Goal: Task Accomplishment & Management: Manage account settings

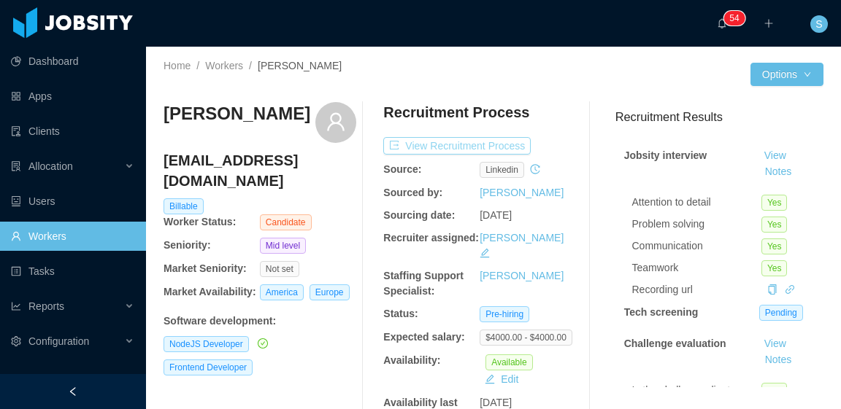
click at [510, 142] on button "View Recruitment Process" at bounding box center [456, 146] width 147 height 18
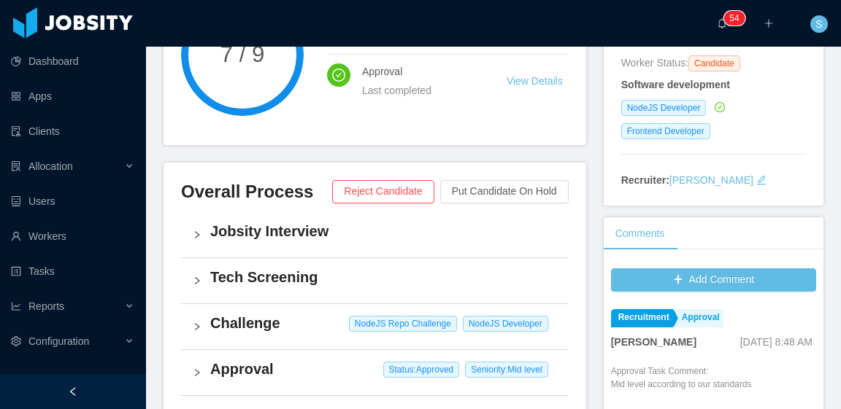
scroll to position [365, 0]
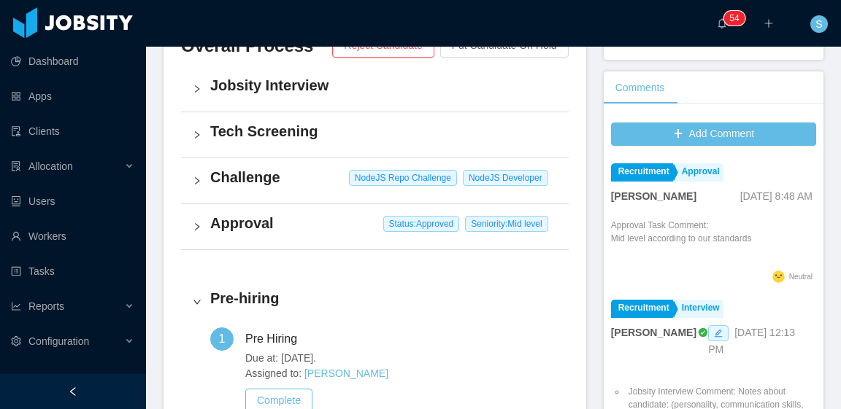
click at [317, 228] on h4 "Approval" at bounding box center [383, 223] width 347 height 20
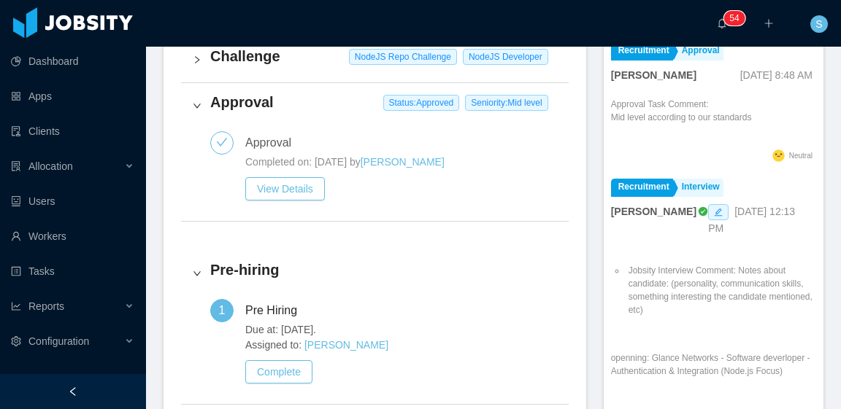
scroll to position [511, 0]
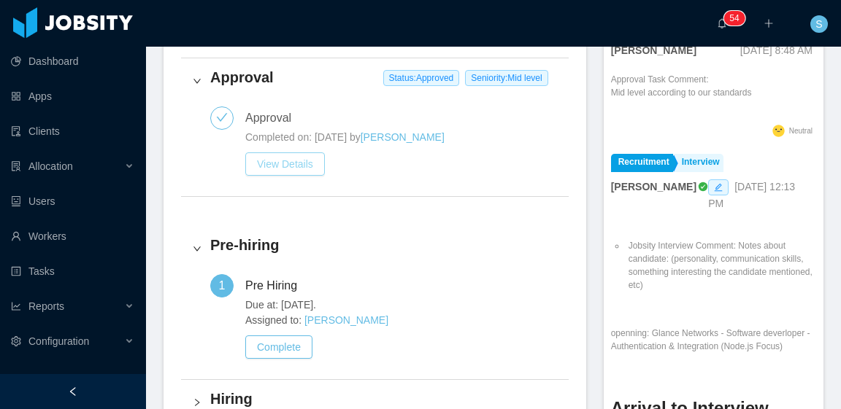
click at [291, 160] on button "View Details" at bounding box center [285, 164] width 80 height 23
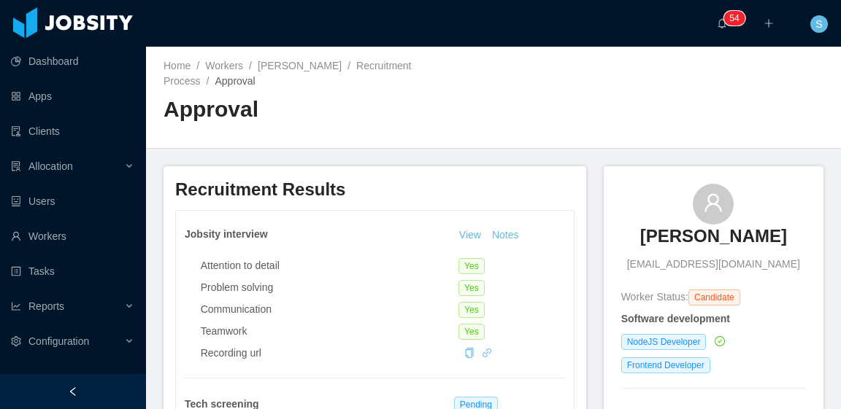
scroll to position [146, 0]
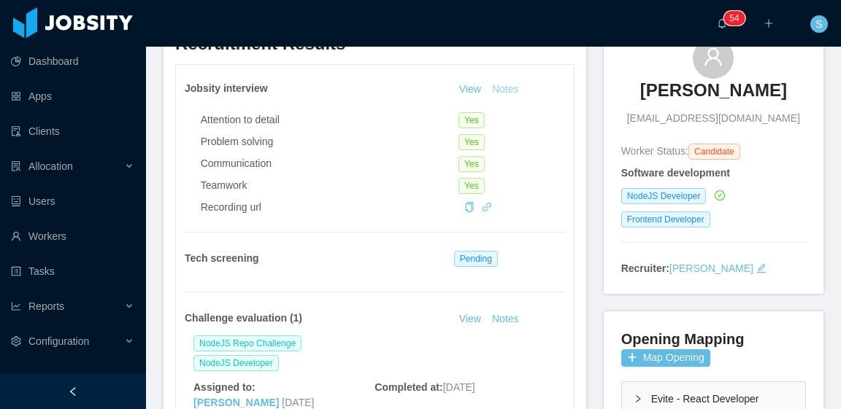
click at [501, 85] on button "Notes" at bounding box center [505, 90] width 39 height 18
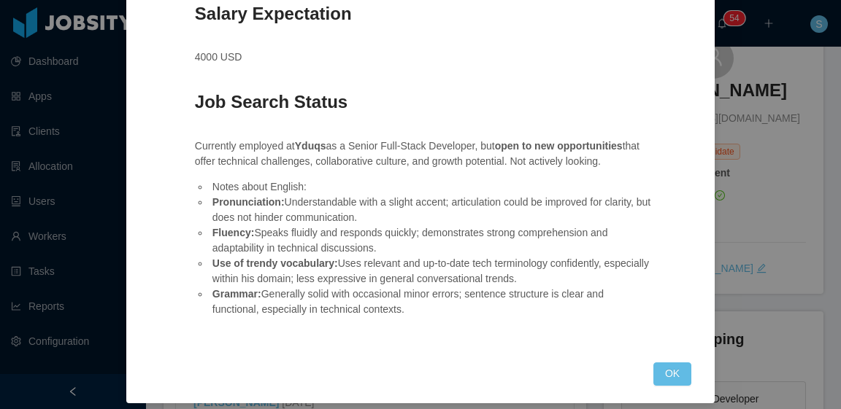
scroll to position [1133, 0]
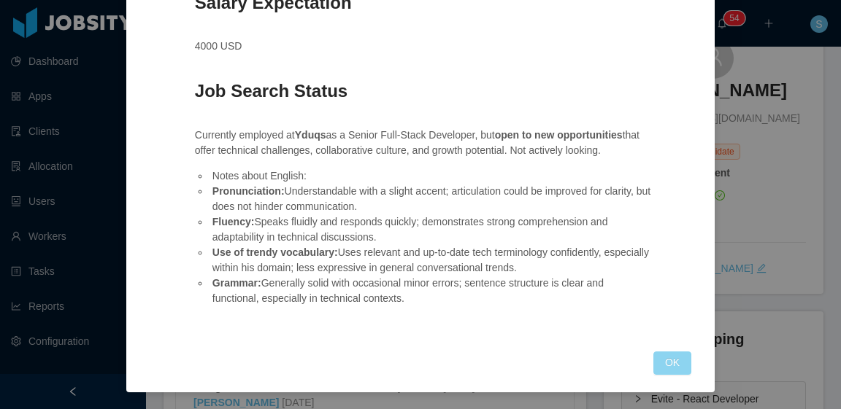
click at [663, 364] on button "OK" at bounding box center [672, 363] width 38 height 23
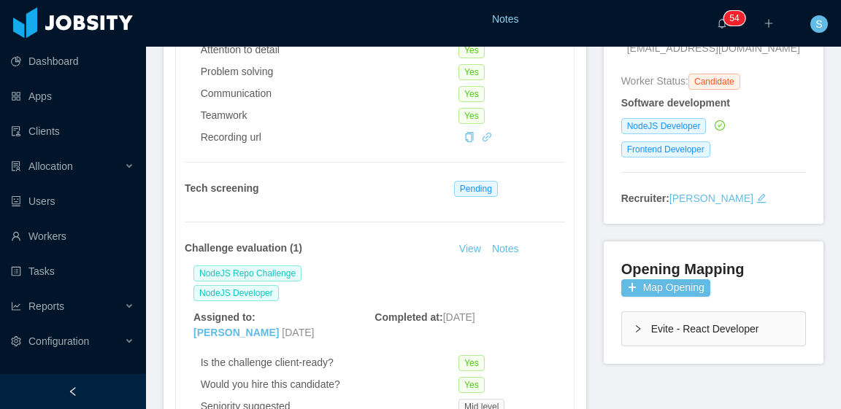
scroll to position [292, 0]
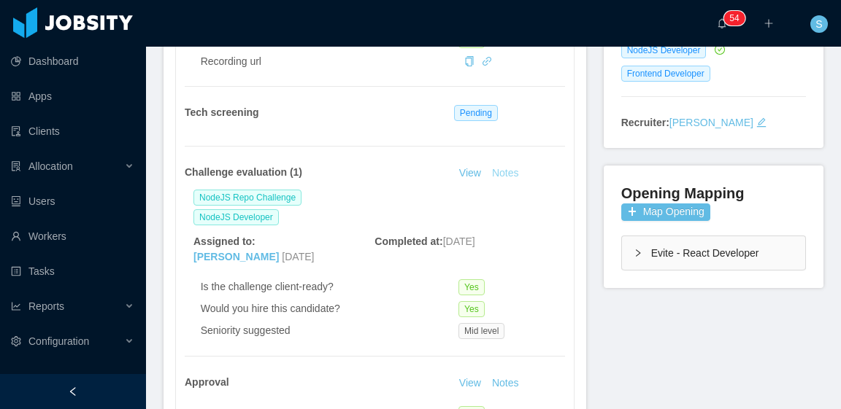
click at [498, 172] on button "Notes" at bounding box center [505, 174] width 39 height 18
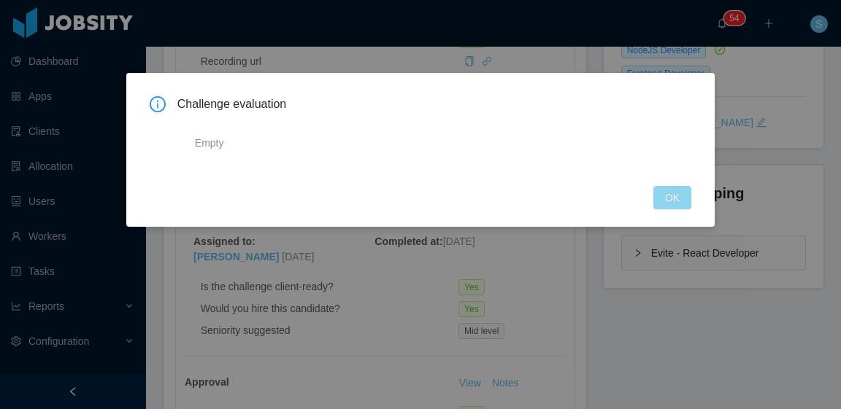
click at [679, 198] on button "OK" at bounding box center [672, 197] width 38 height 23
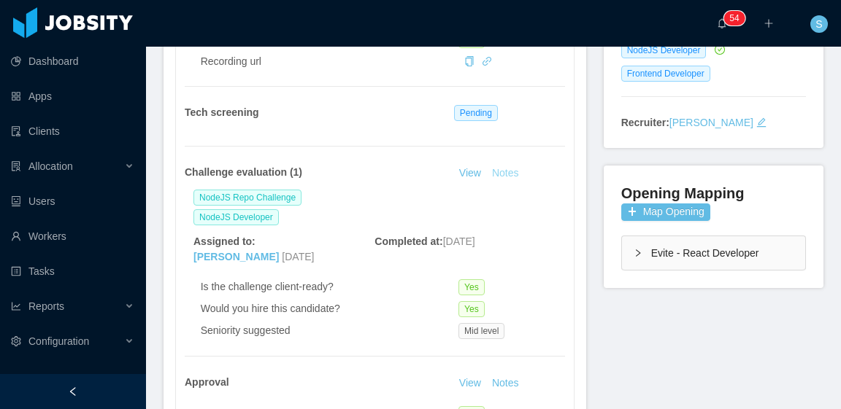
scroll to position [438, 0]
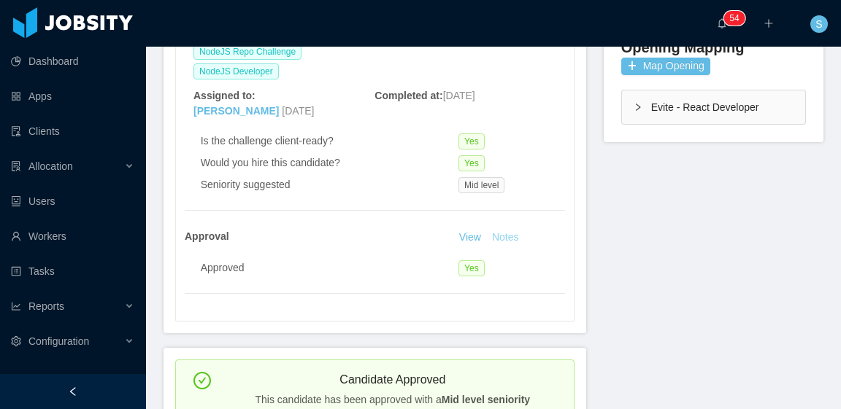
click at [501, 237] on button "Notes" at bounding box center [505, 238] width 39 height 18
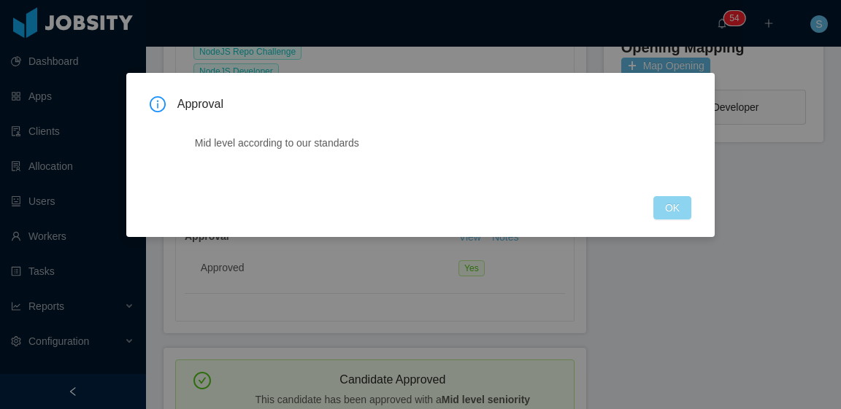
click at [670, 203] on button "OK" at bounding box center [672, 207] width 38 height 23
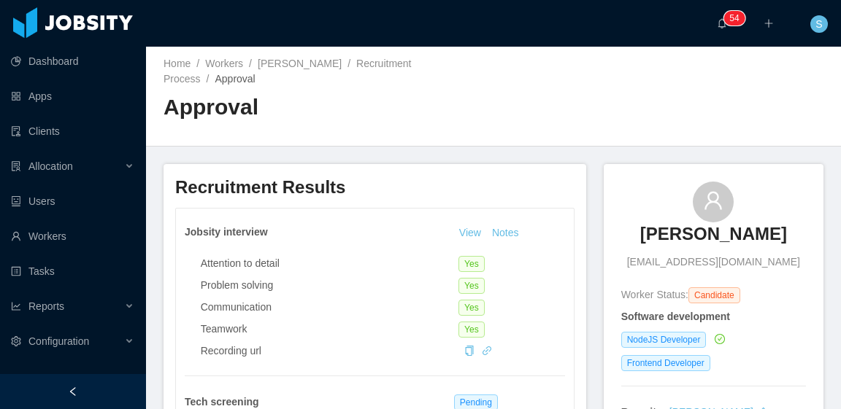
scroll to position [0, 0]
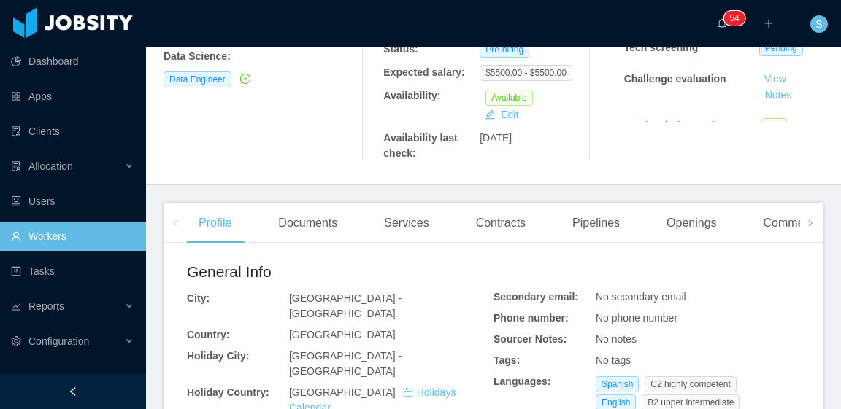
scroll to position [292, 0]
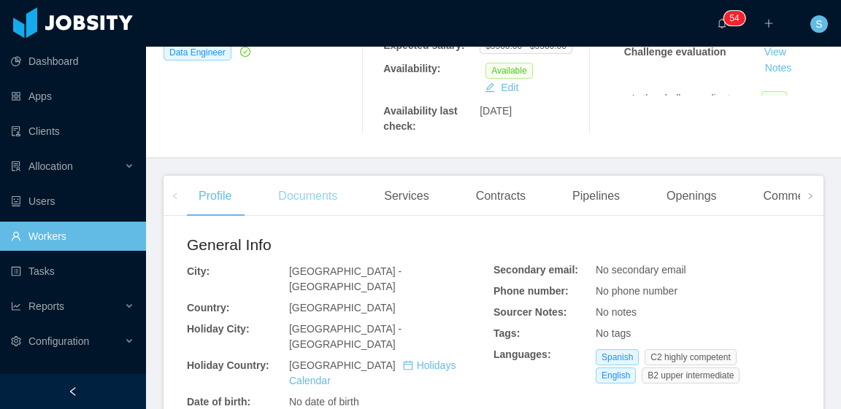
click at [314, 193] on div "Documents" at bounding box center [307, 196] width 82 height 41
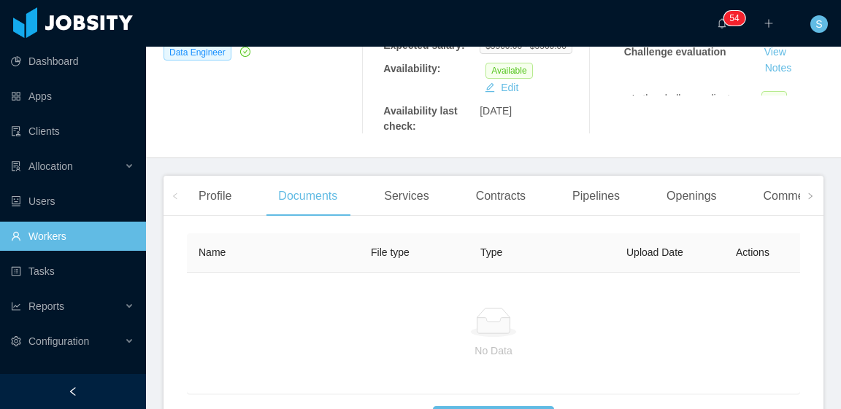
scroll to position [365, 0]
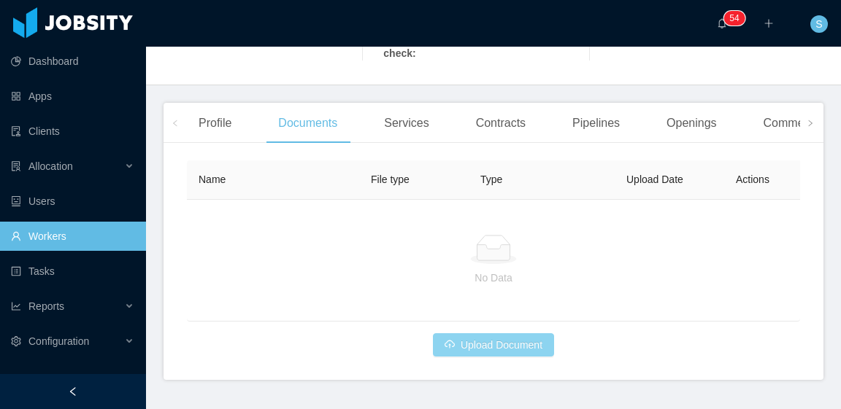
click at [513, 342] on button "Upload Document" at bounding box center [493, 345] width 121 height 23
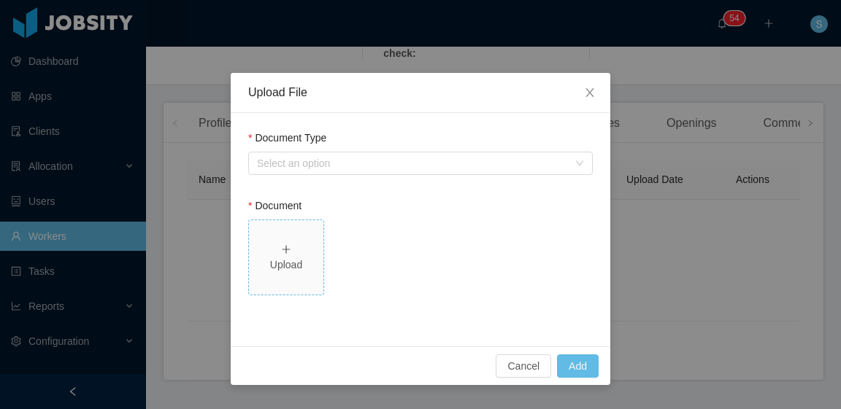
click at [317, 268] on div "Upload" at bounding box center [286, 265] width 63 height 15
click at [462, 172] on div "Select an option" at bounding box center [416, 164] width 318 height 22
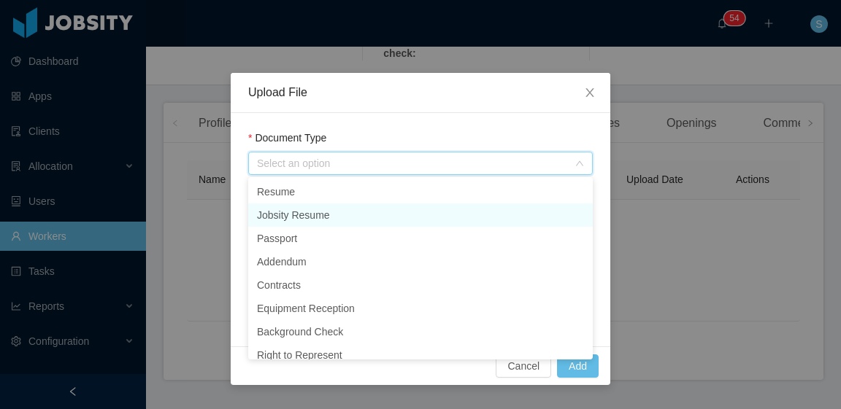
click at [410, 204] on li "Jobsity Resume" at bounding box center [420, 215] width 345 height 23
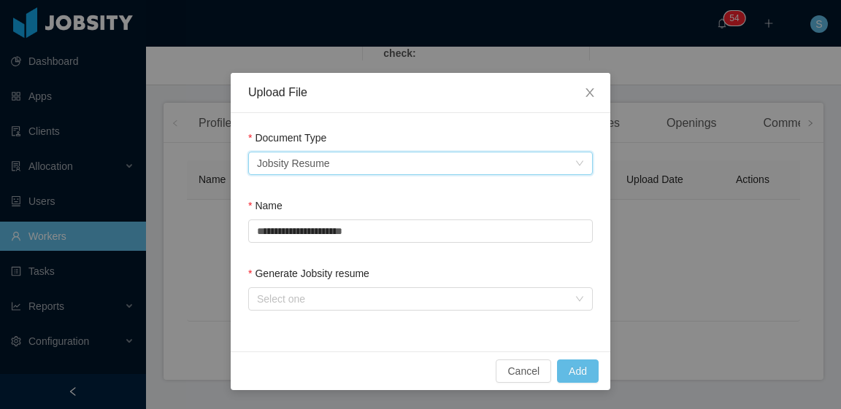
click at [516, 148] on div "Document Type" at bounding box center [420, 141] width 345 height 21
click at [515, 158] on div "Select an option Jobsity Resume" at bounding box center [416, 164] width 318 height 22
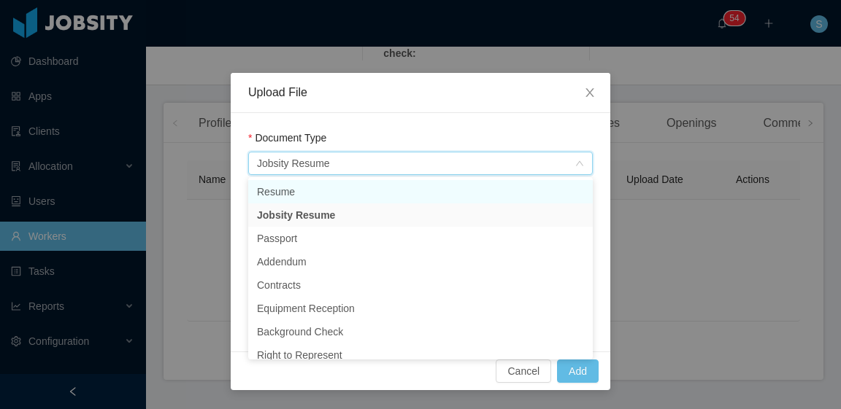
click at [422, 188] on li "Resume" at bounding box center [420, 191] width 345 height 23
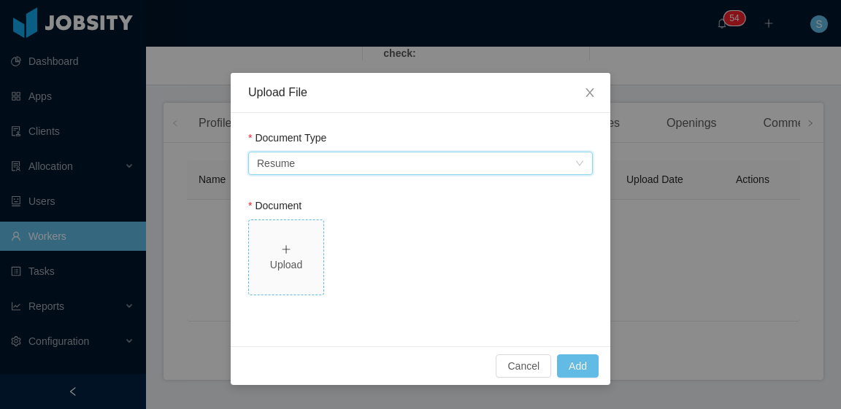
click at [298, 249] on div "Upload" at bounding box center [286, 257] width 63 height 31
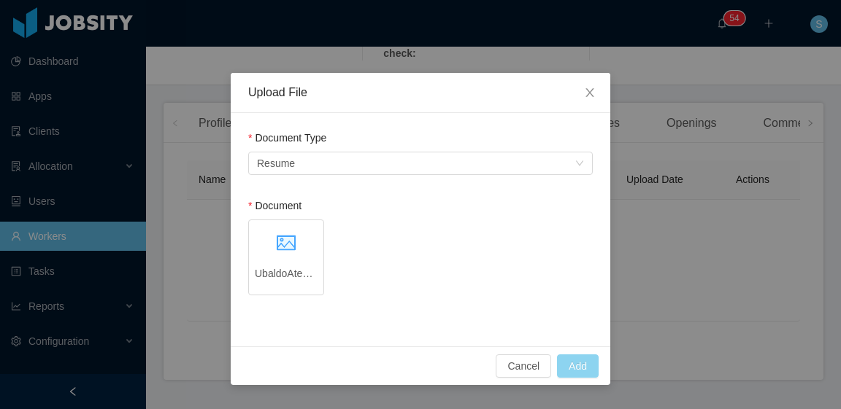
click at [586, 364] on button "Add" at bounding box center [578, 366] width 42 height 23
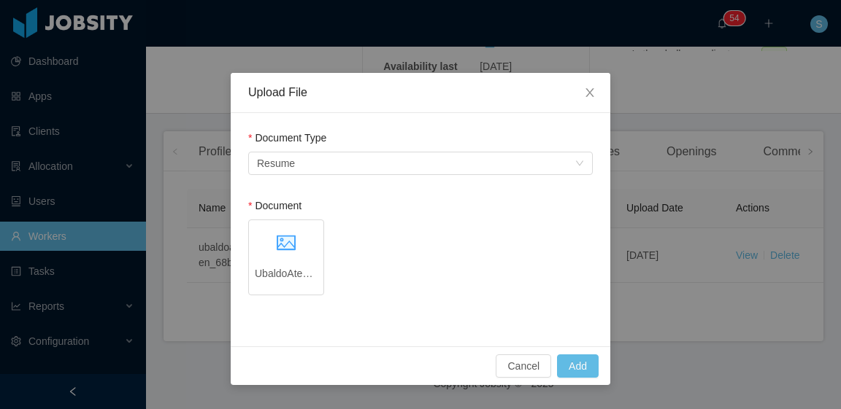
scroll to position [320, 0]
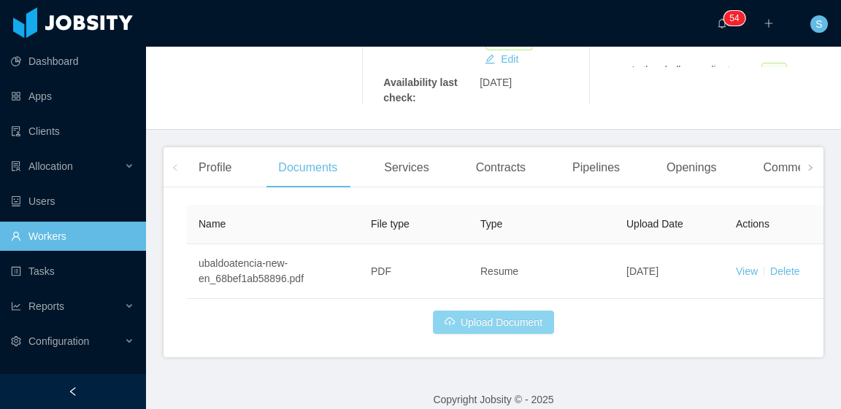
click at [488, 311] on button "Upload Document" at bounding box center [493, 322] width 121 height 23
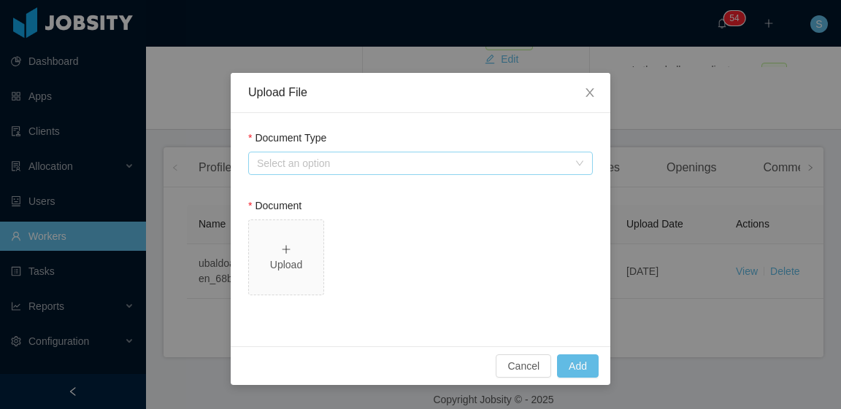
click at [340, 169] on div "Select an option" at bounding box center [412, 163] width 311 height 15
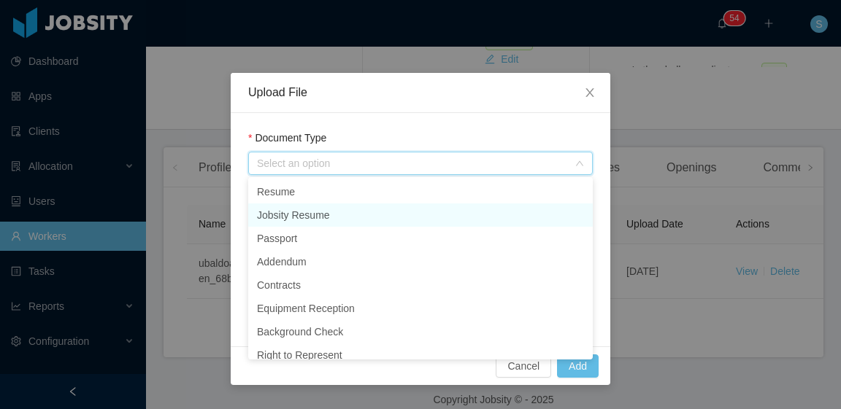
click at [330, 211] on li "Jobsity Resume" at bounding box center [420, 215] width 345 height 23
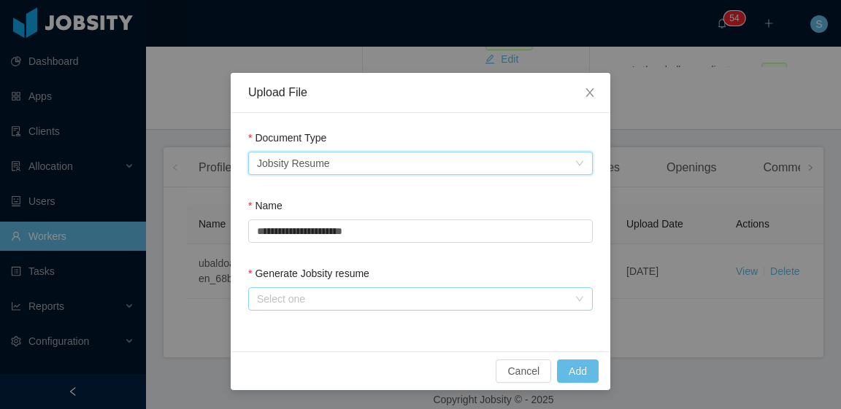
click at [324, 296] on div "Select one" at bounding box center [412, 299] width 311 height 15
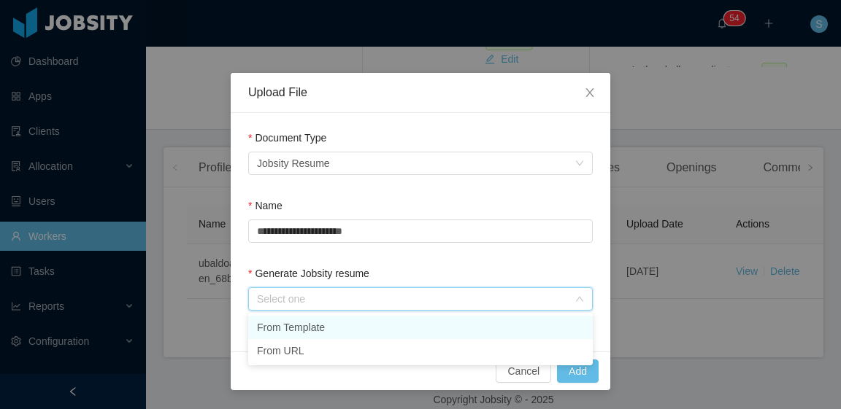
click at [331, 326] on li "From Template" at bounding box center [420, 327] width 345 height 23
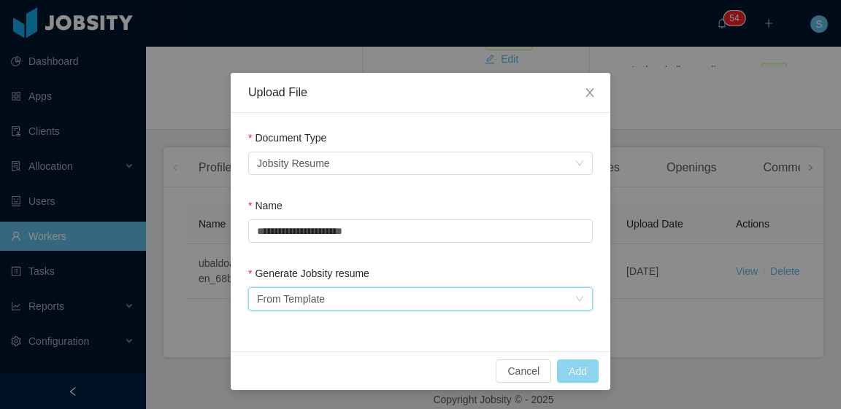
click at [574, 372] on button "Add" at bounding box center [578, 371] width 42 height 23
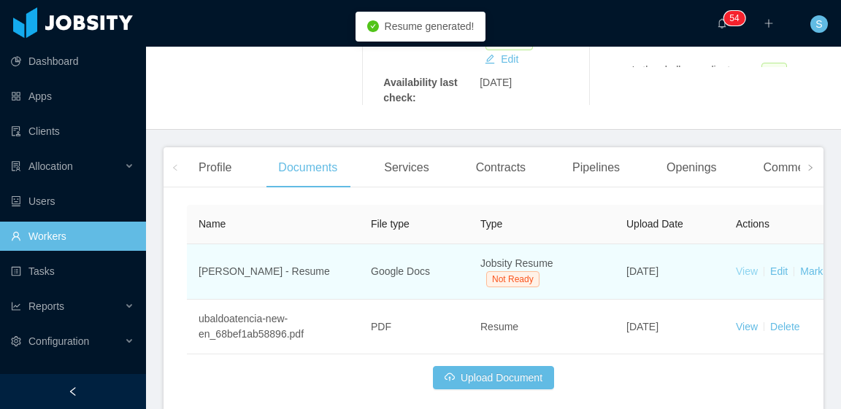
click at [742, 266] on link "View" at bounding box center [747, 272] width 22 height 12
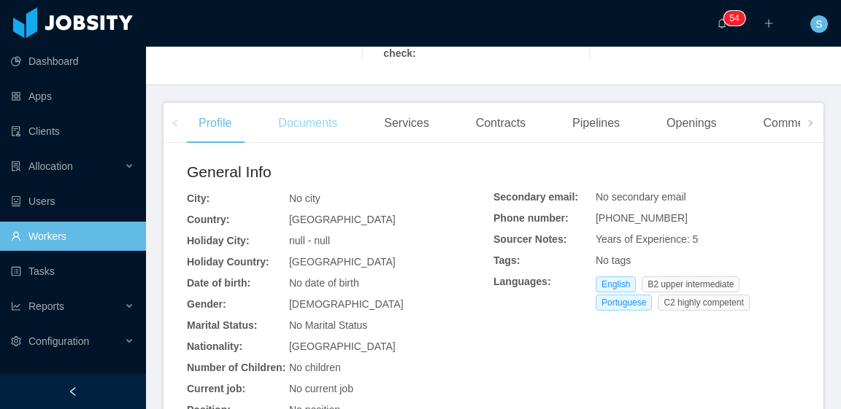
click at [321, 108] on div "Documents" at bounding box center [307, 123] width 82 height 41
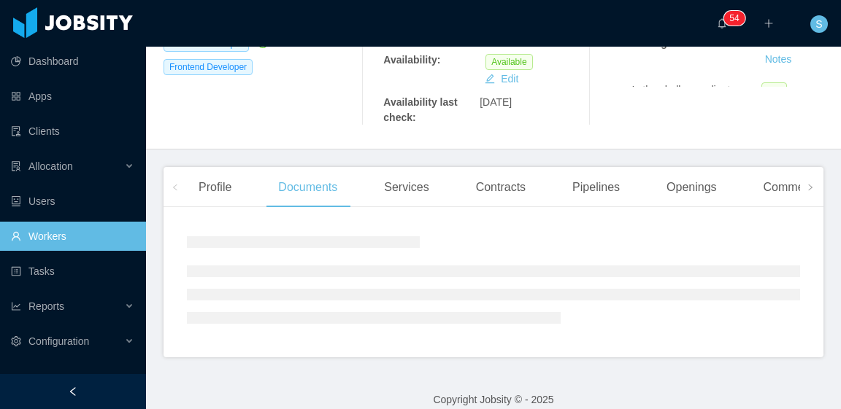
scroll to position [365, 0]
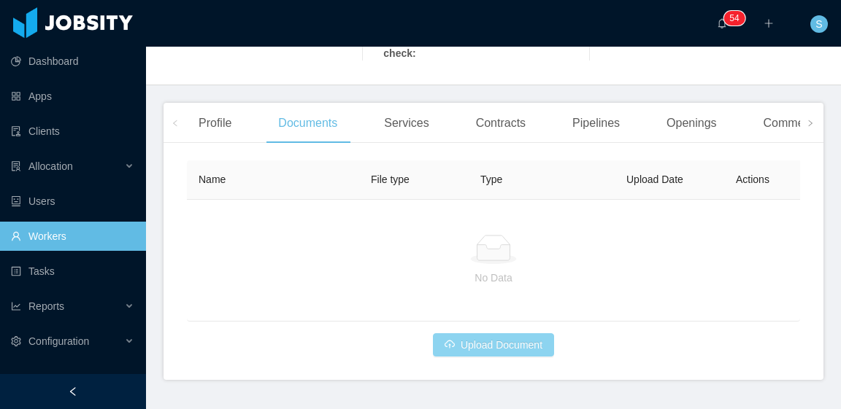
click at [503, 338] on button "Upload Document" at bounding box center [493, 345] width 121 height 23
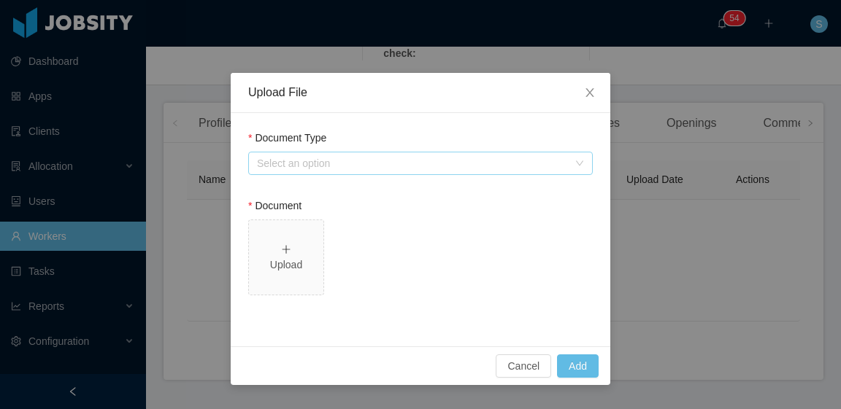
click at [349, 163] on div "Select an option" at bounding box center [412, 163] width 311 height 15
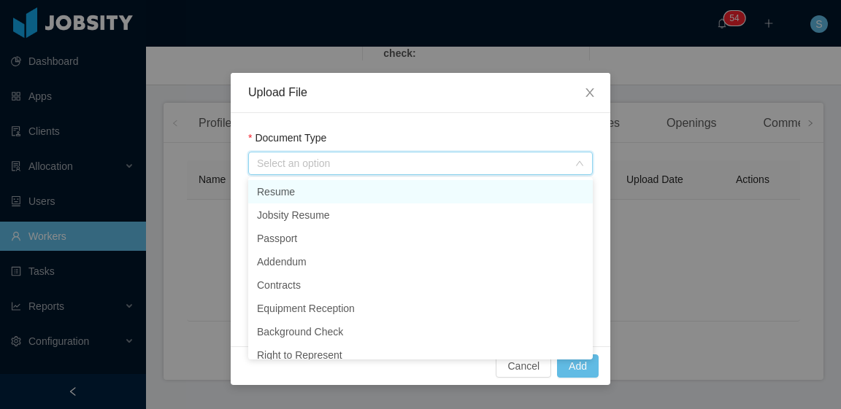
click at [316, 195] on li "Resume" at bounding box center [420, 191] width 345 height 23
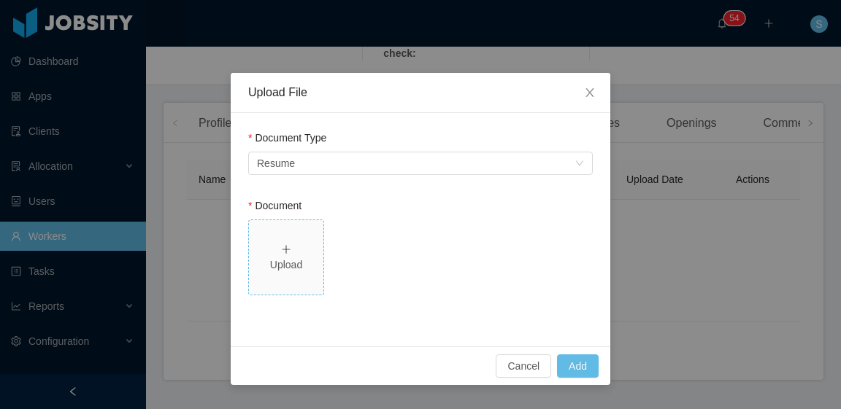
click at [286, 247] on icon "icon: plus" at bounding box center [285, 249] width 1 height 8
click at [583, 368] on button "Add" at bounding box center [578, 366] width 42 height 23
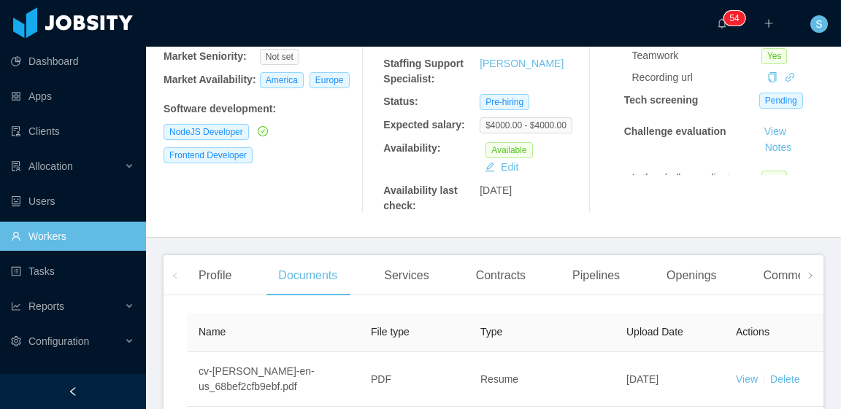
scroll to position [320, 0]
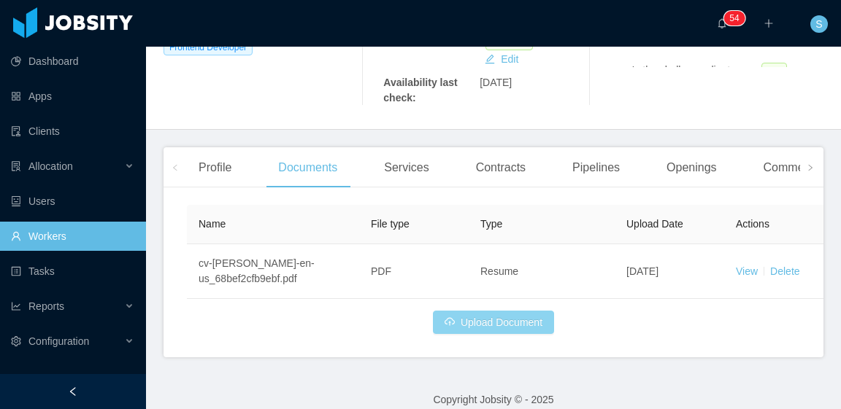
click at [512, 311] on button "Upload Document" at bounding box center [493, 322] width 121 height 23
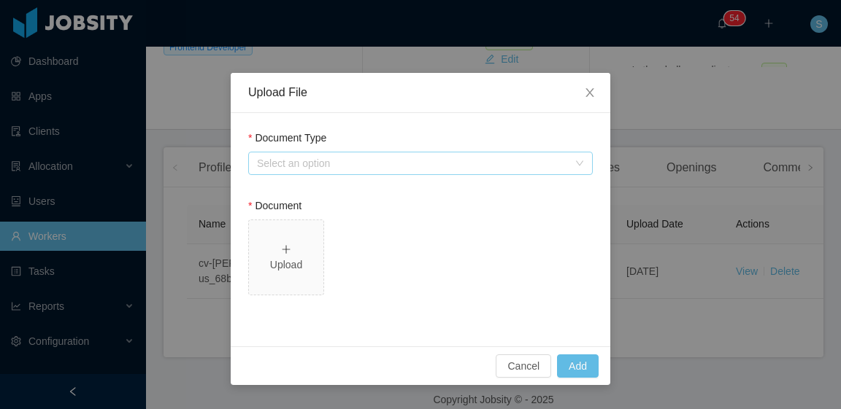
click at [317, 162] on div "Select an option" at bounding box center [412, 163] width 311 height 15
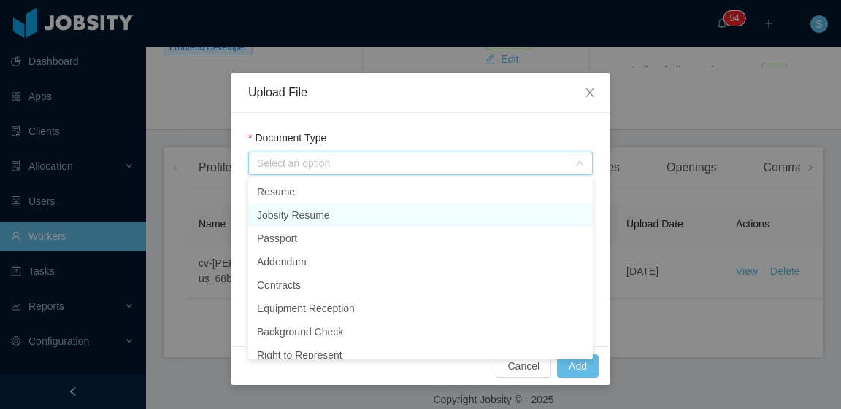
click at [345, 216] on li "Jobsity Resume" at bounding box center [420, 215] width 345 height 23
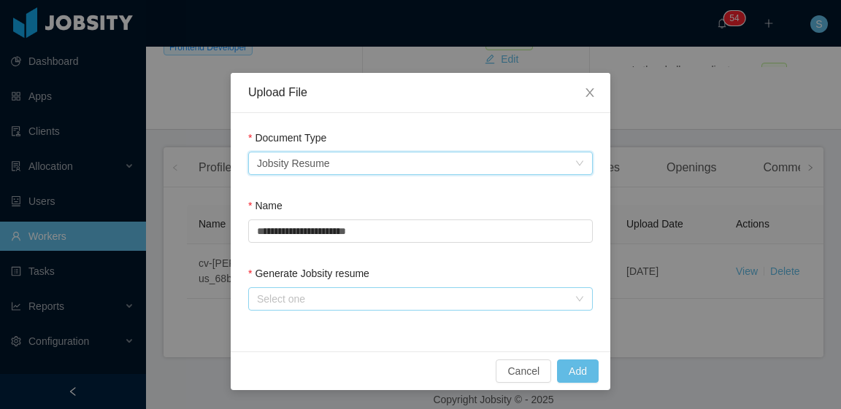
click at [396, 296] on div "Select one" at bounding box center [412, 299] width 311 height 15
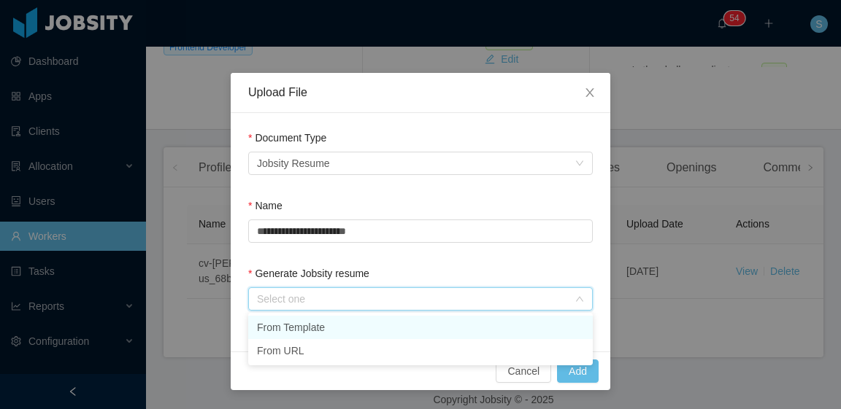
click at [374, 323] on li "From Template" at bounding box center [420, 327] width 345 height 23
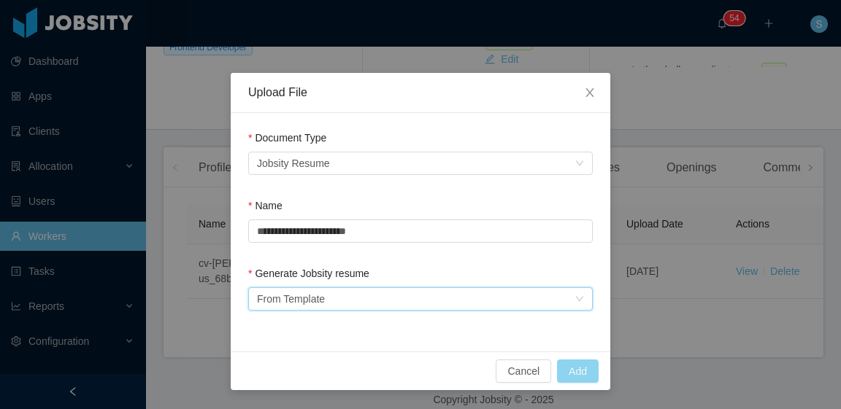
click at [572, 374] on button "Add" at bounding box center [578, 371] width 42 height 23
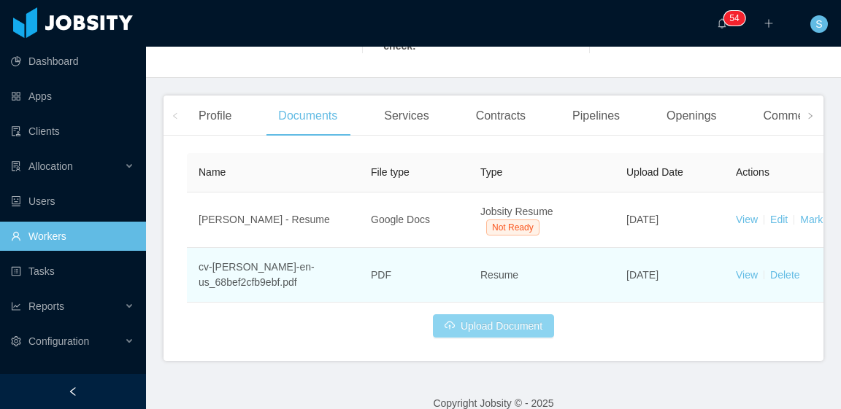
scroll to position [375, 0]
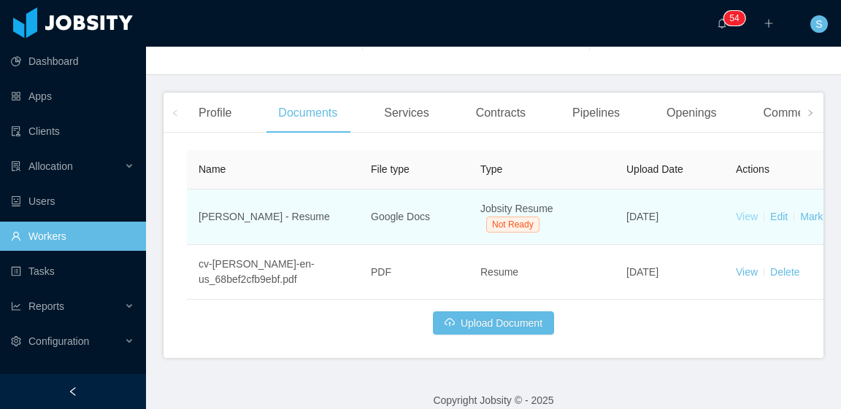
click at [747, 211] on link "View" at bounding box center [747, 217] width 22 height 12
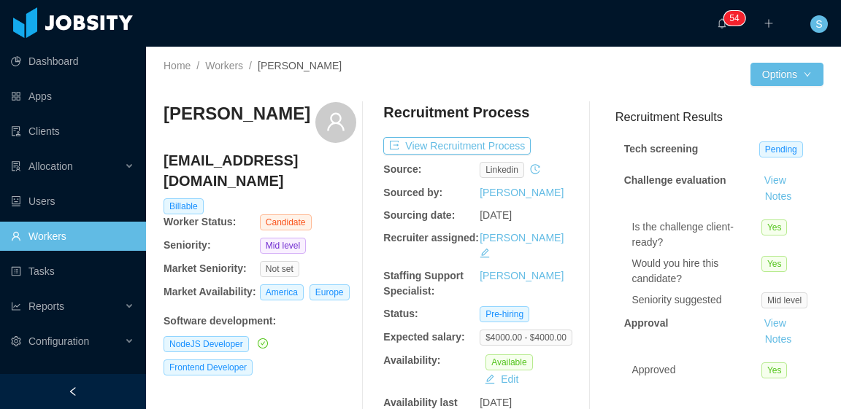
scroll to position [0, 0]
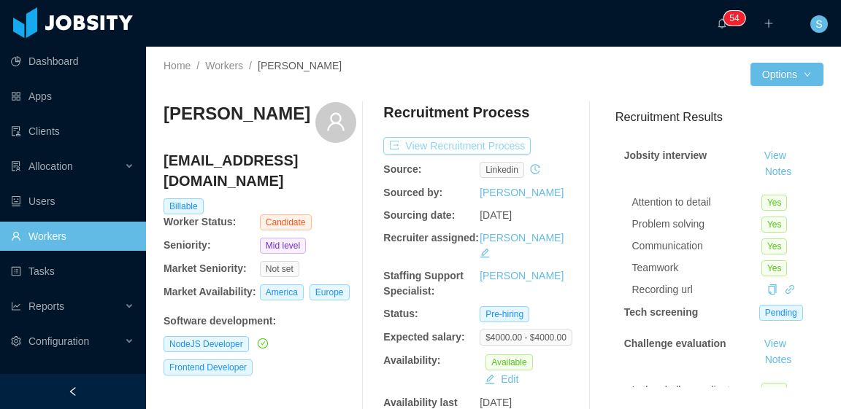
click at [468, 150] on button "View Recruitment Process" at bounding box center [456, 146] width 147 height 18
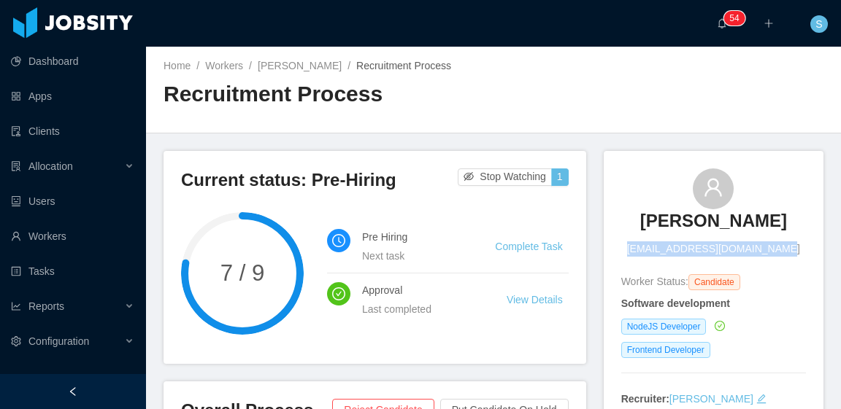
drag, startPoint x: 771, startPoint y: 250, endPoint x: 638, endPoint y: 247, distance: 132.9
click at [638, 247] on div "EDNILSON AMARAL ednilsonamaral.ti@gmail.com" at bounding box center [713, 213] width 185 height 88
copy span "ednilsonamaral.ti@gmail.com"
